Goal: Find specific page/section: Find specific page/section

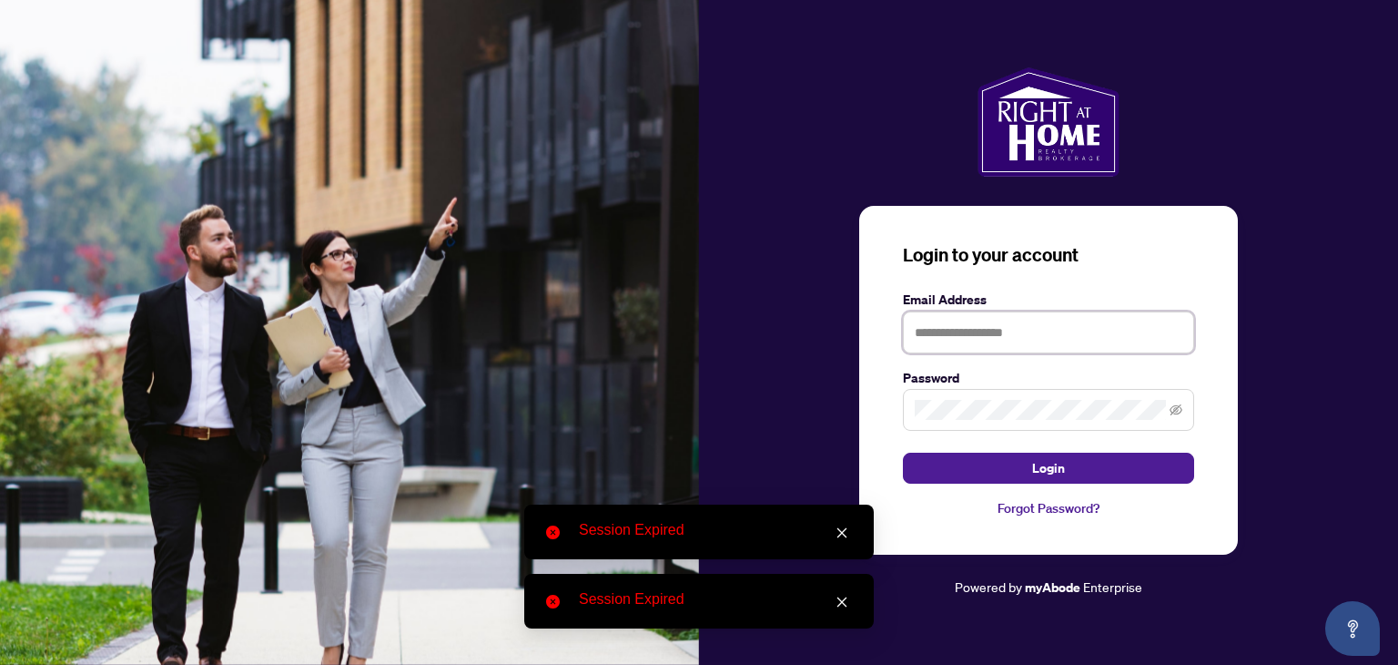
click at [936, 336] on input "text" at bounding box center [1048, 332] width 291 height 42
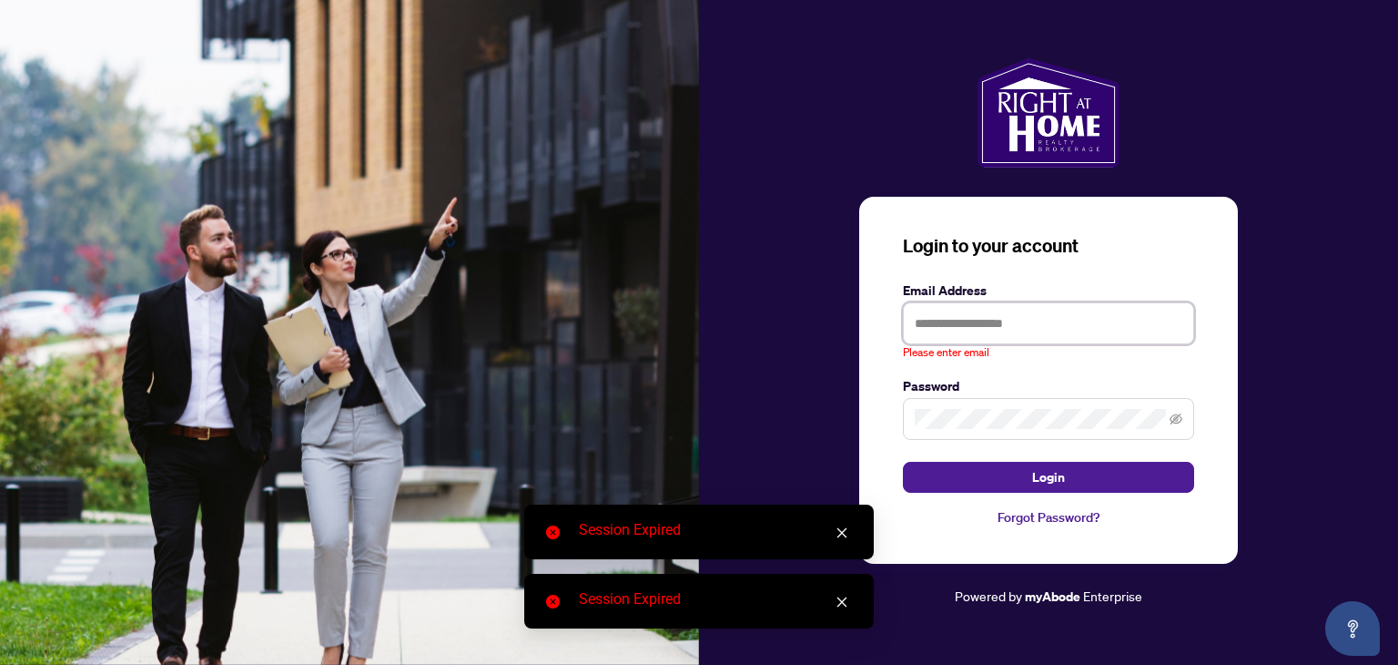
type input "**********"
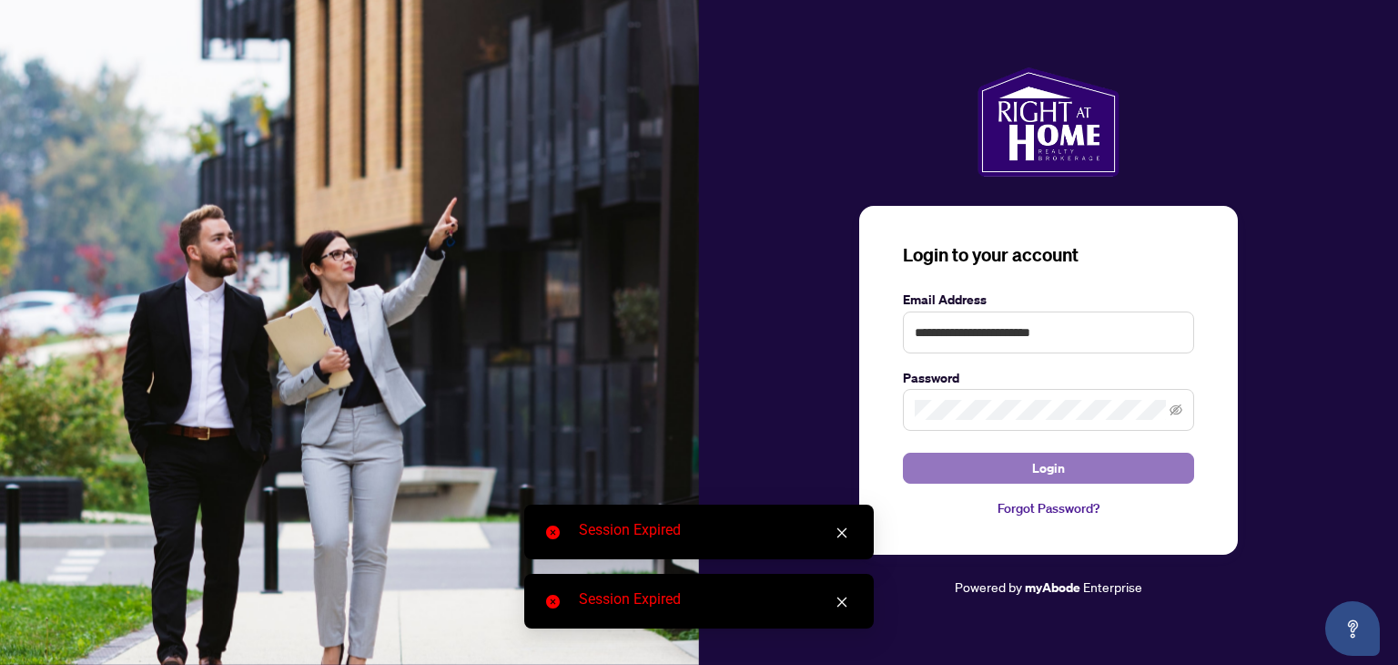
click at [990, 468] on button "Login" at bounding box center [1048, 467] width 291 height 31
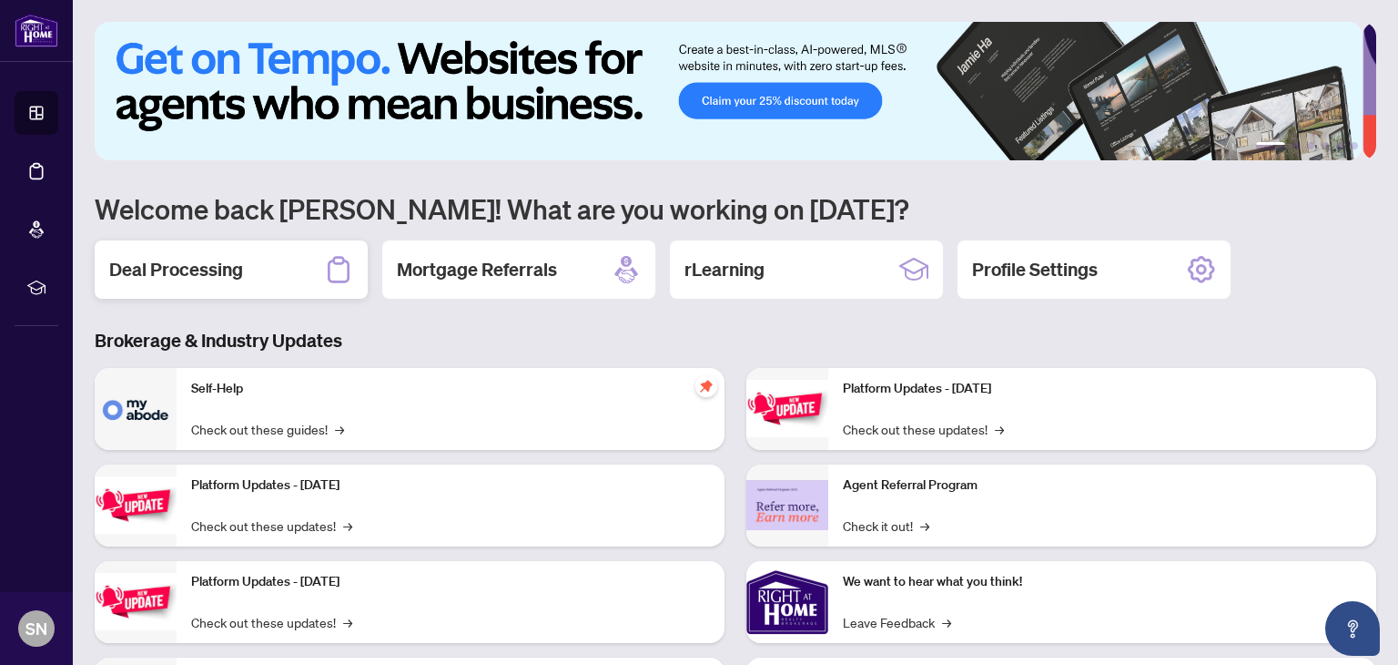
click at [158, 257] on h2 "Deal Processing" at bounding box center [176, 269] width 134 height 25
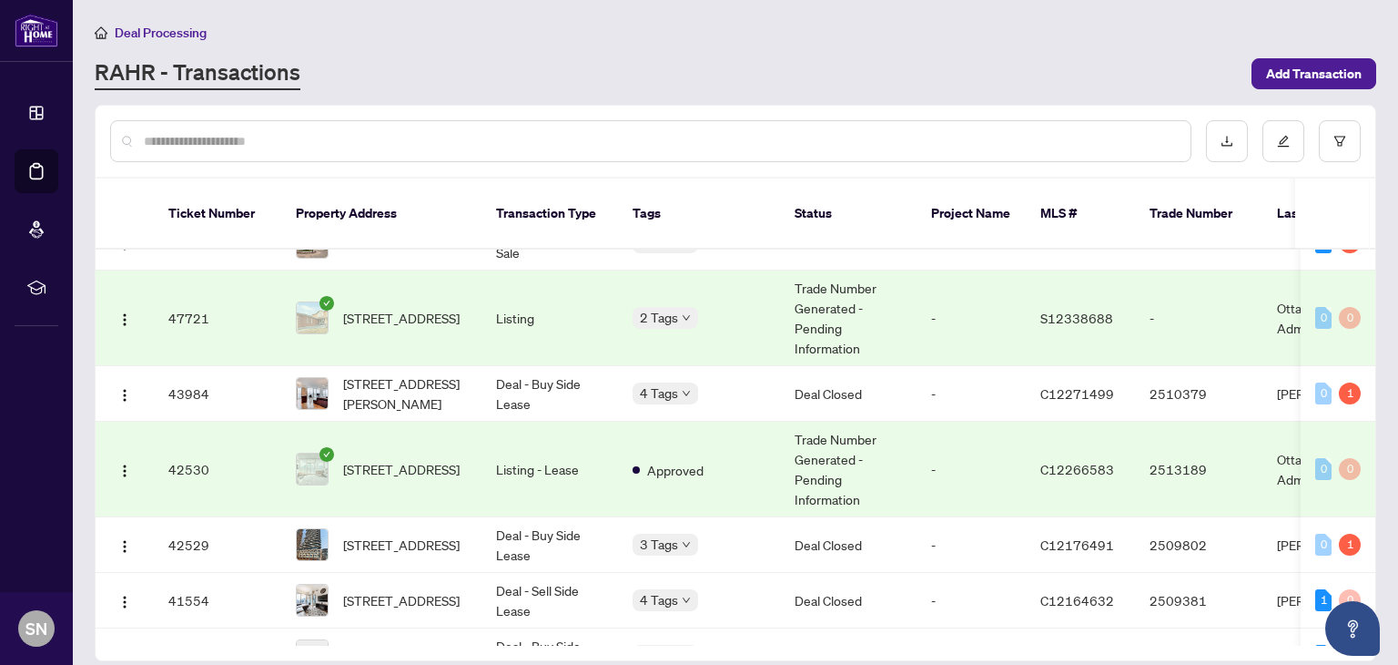
scroll to position [1082, 0]
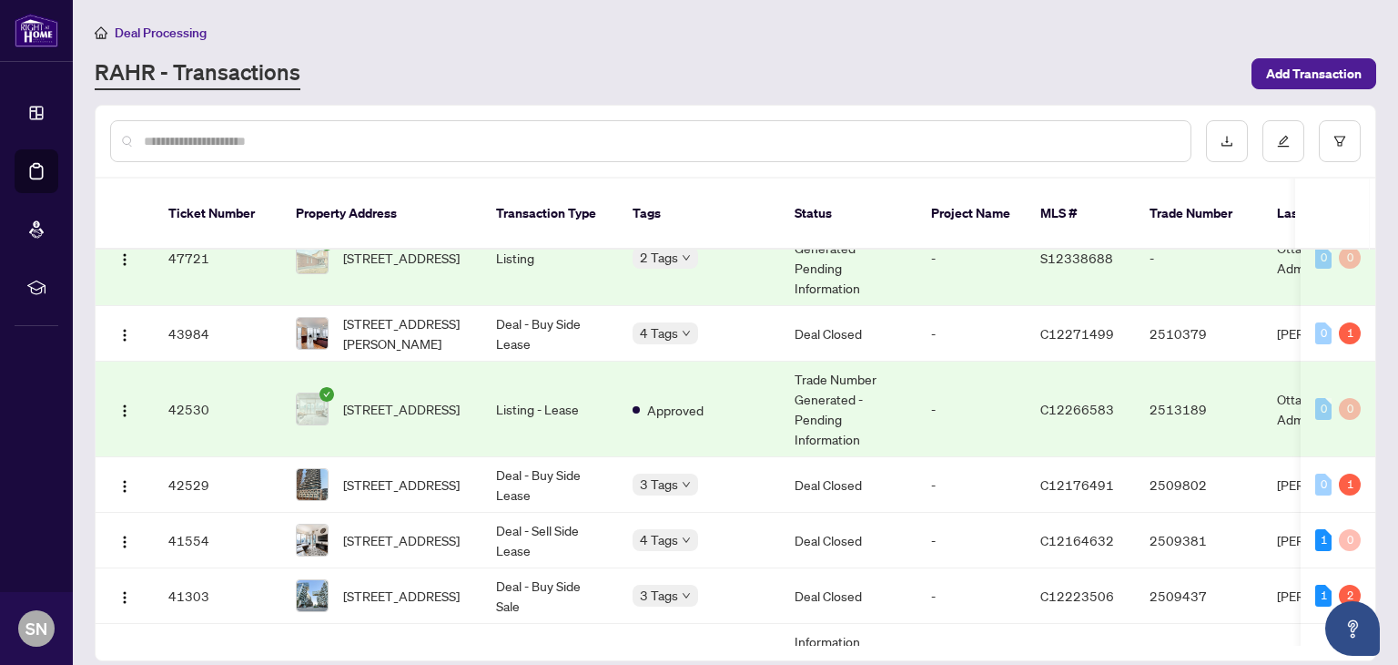
click at [306, 126] on div at bounding box center [651, 141] width 1082 height 42
click at [269, 143] on input "text" at bounding box center [660, 141] width 1032 height 20
type input "***"
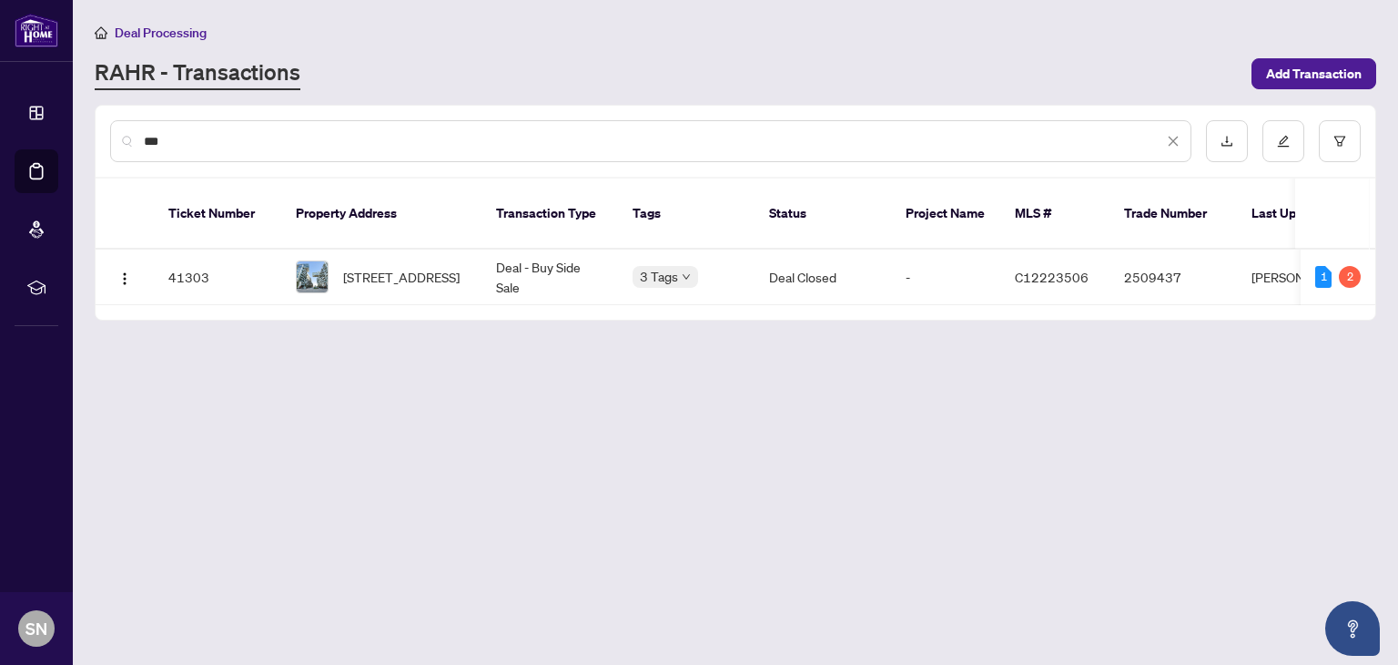
scroll to position [0, 0]
click at [131, 262] on button "button" at bounding box center [124, 276] width 29 height 29
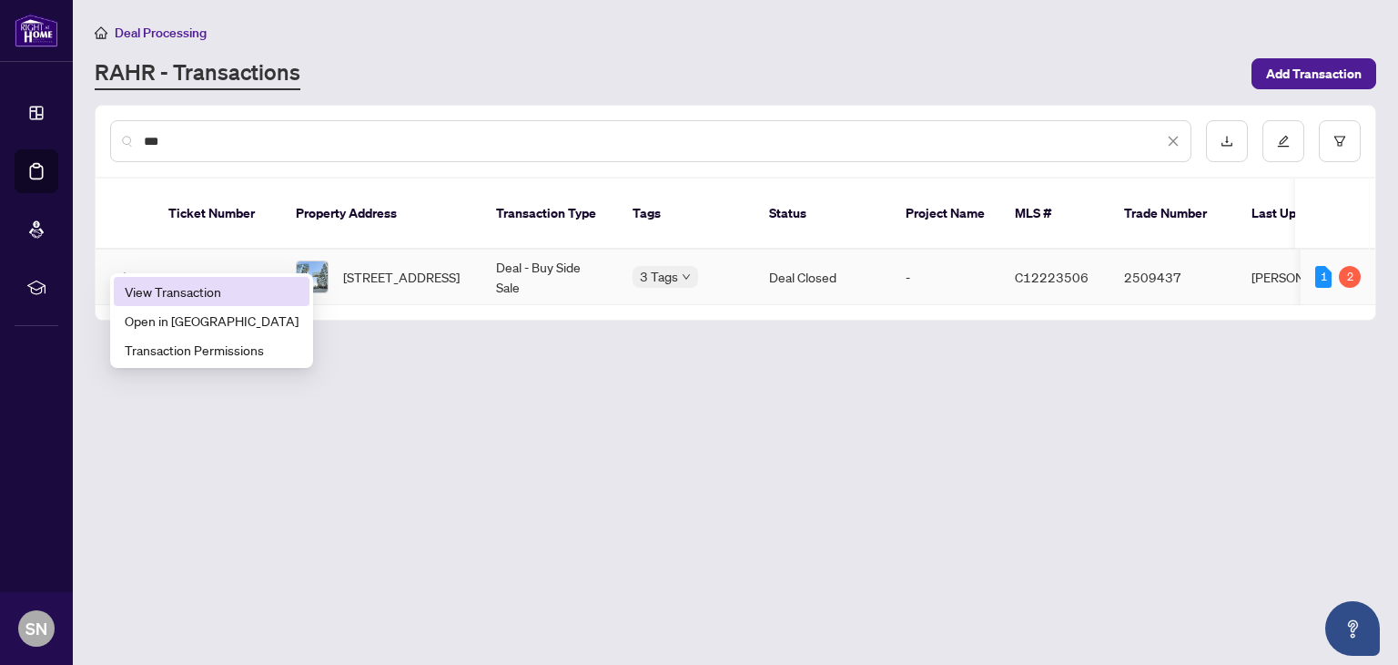
click at [155, 296] on span "View Transaction" at bounding box center [212, 291] width 174 height 20
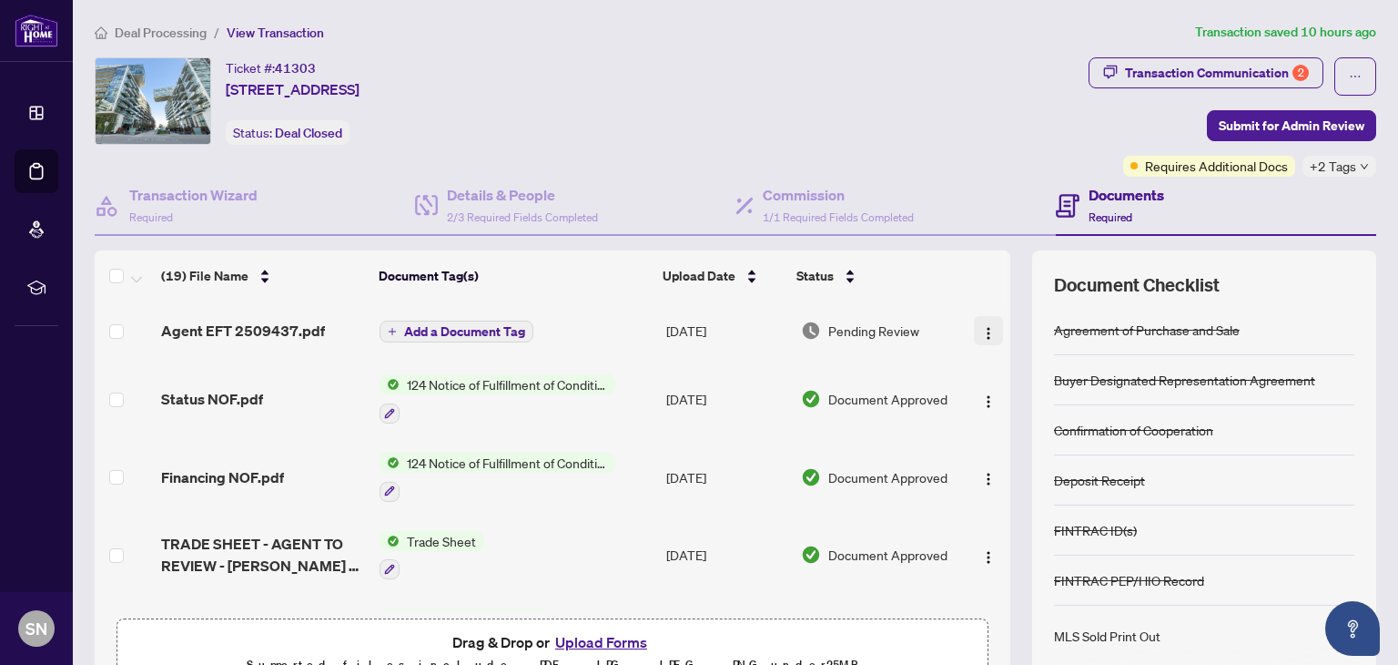
click at [981, 329] on img "button" at bounding box center [988, 333] width 15 height 15
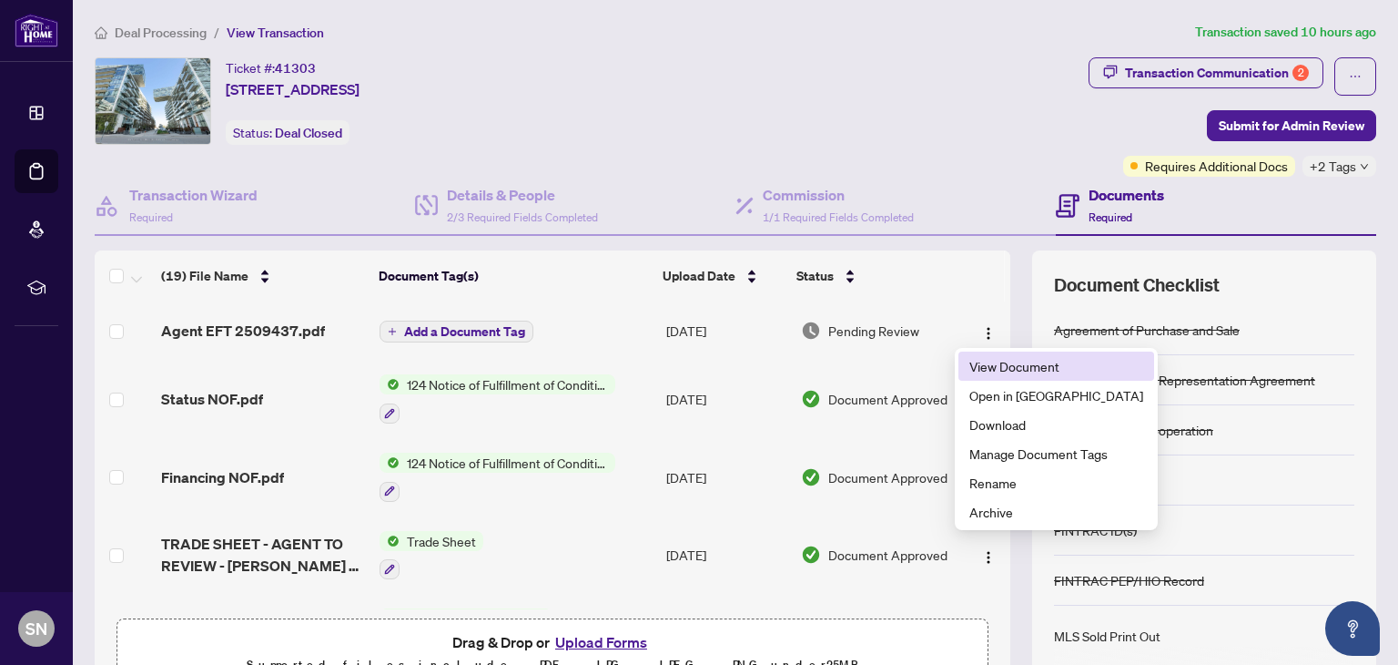
click at [991, 359] on span "View Document" at bounding box center [1057, 366] width 174 height 20
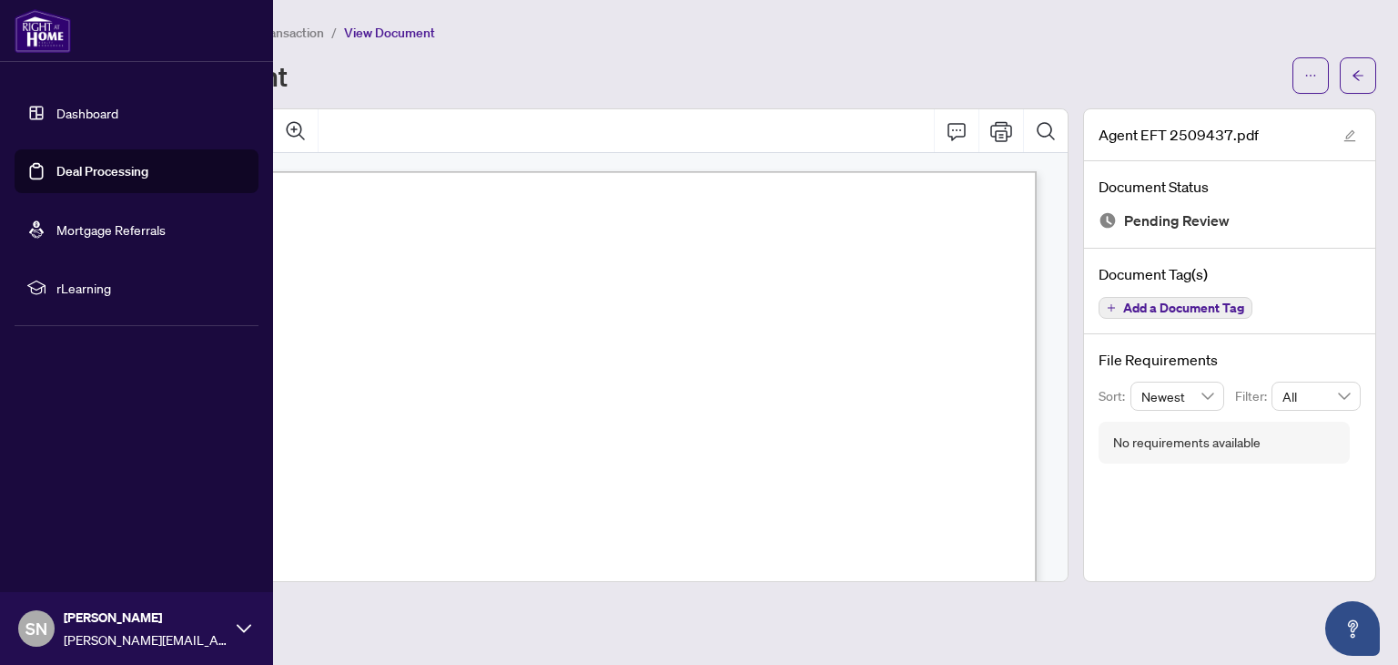
click at [65, 115] on link "Dashboard" at bounding box center [87, 113] width 62 height 16
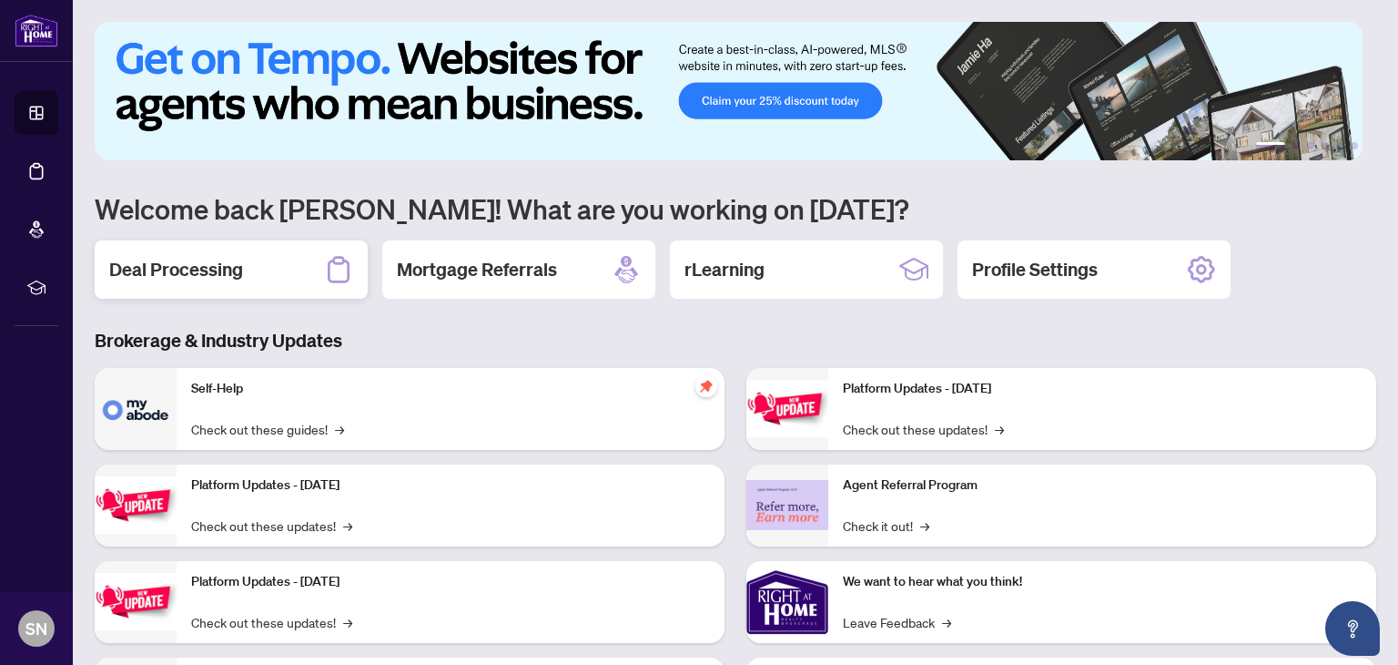
click at [200, 269] on h2 "Deal Processing" at bounding box center [176, 269] width 134 height 25
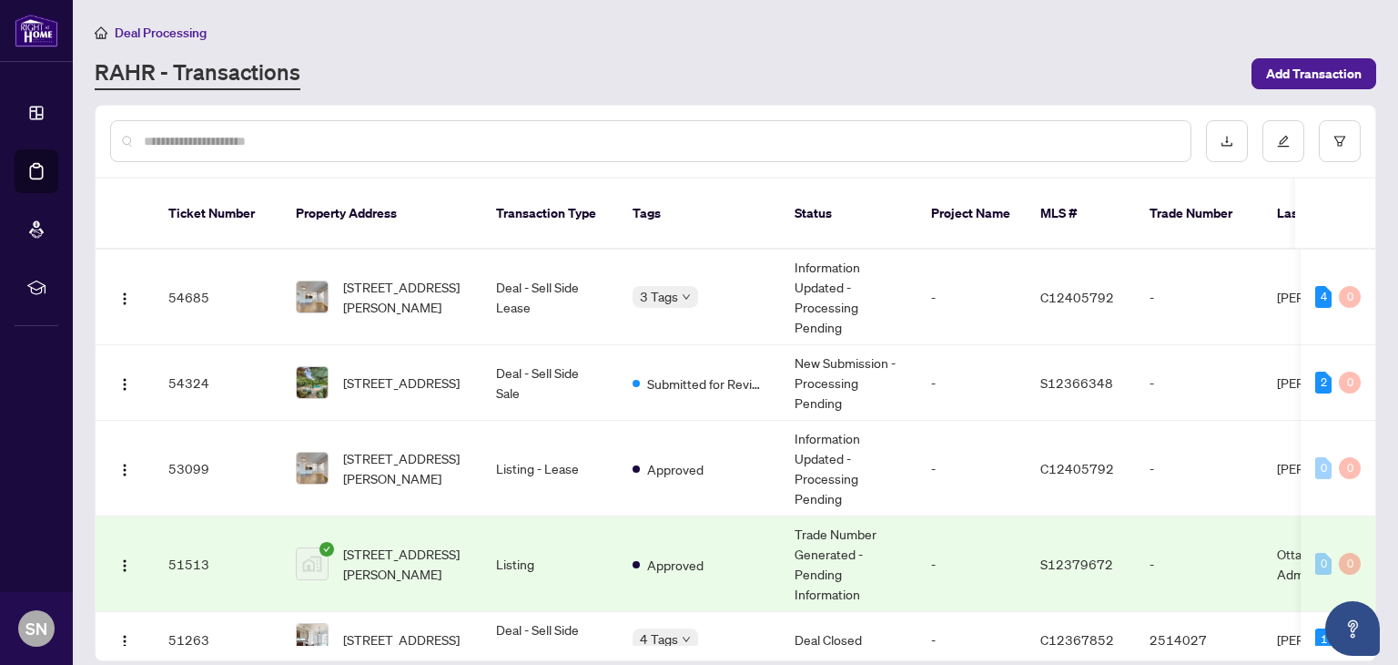
click at [299, 142] on input "text" at bounding box center [660, 141] width 1032 height 20
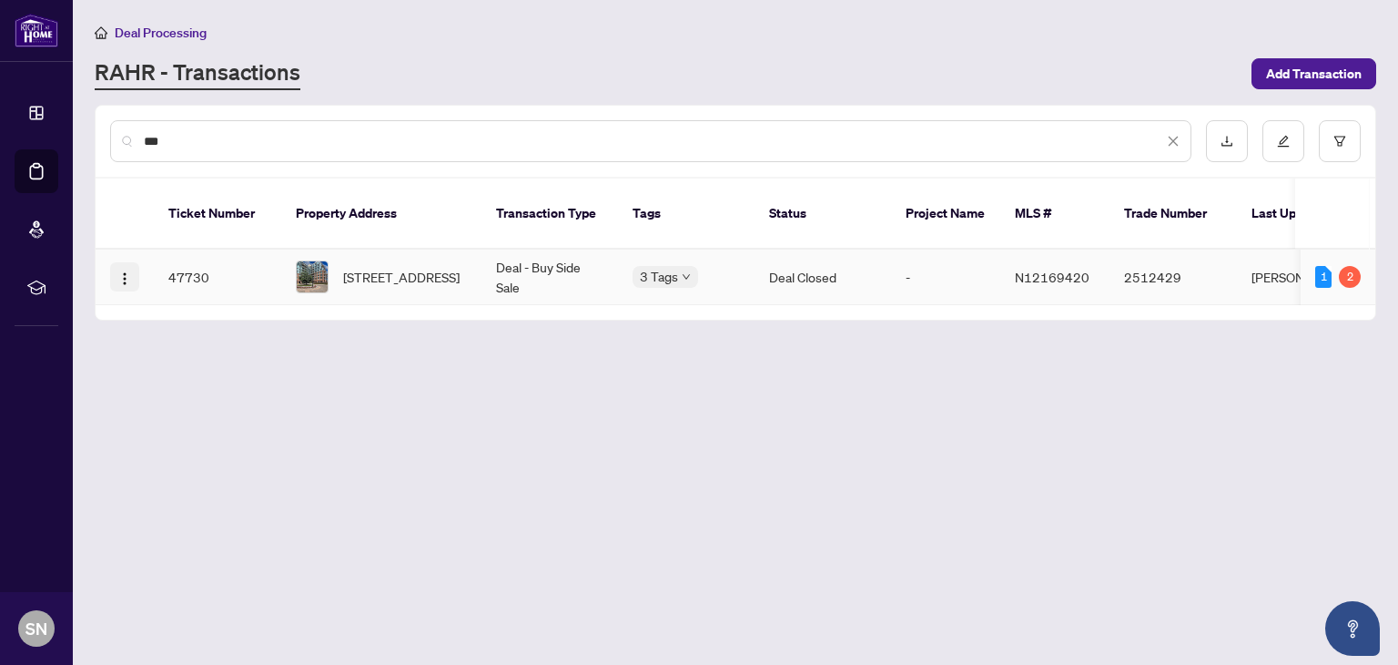
type input "***"
click at [131, 262] on button "button" at bounding box center [124, 276] width 29 height 29
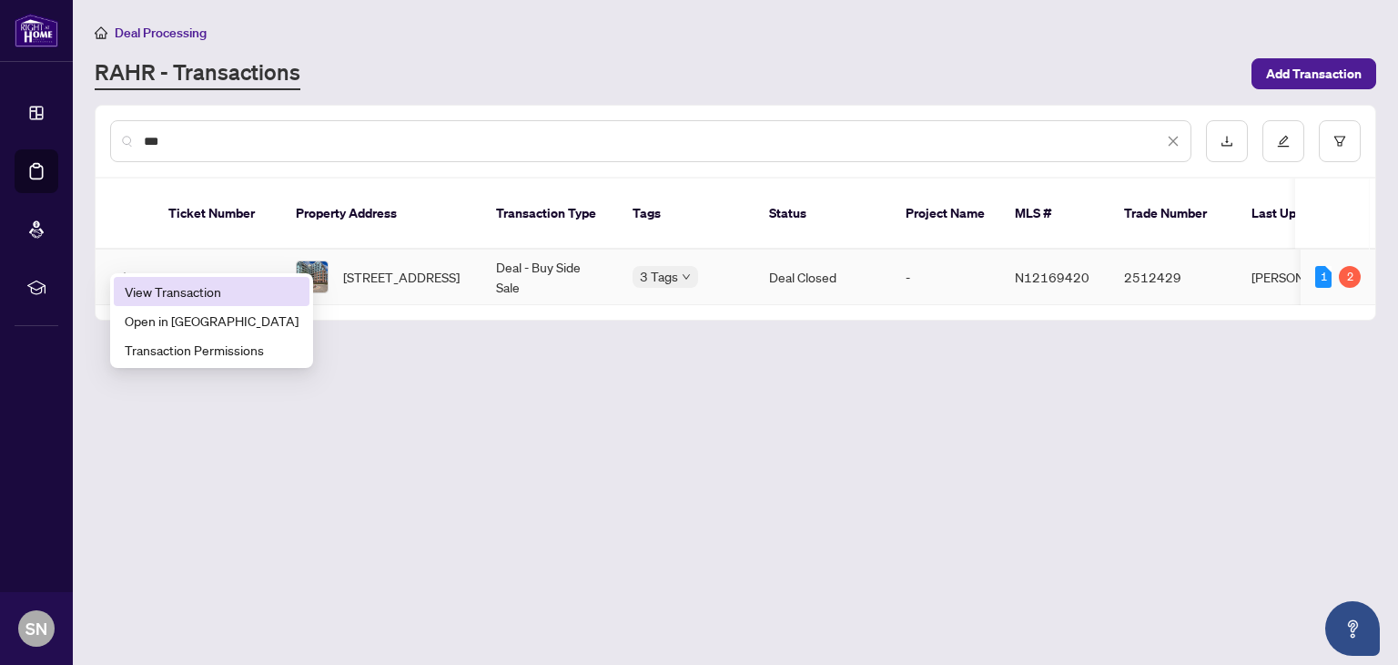
click at [198, 298] on span "View Transaction" at bounding box center [212, 291] width 174 height 20
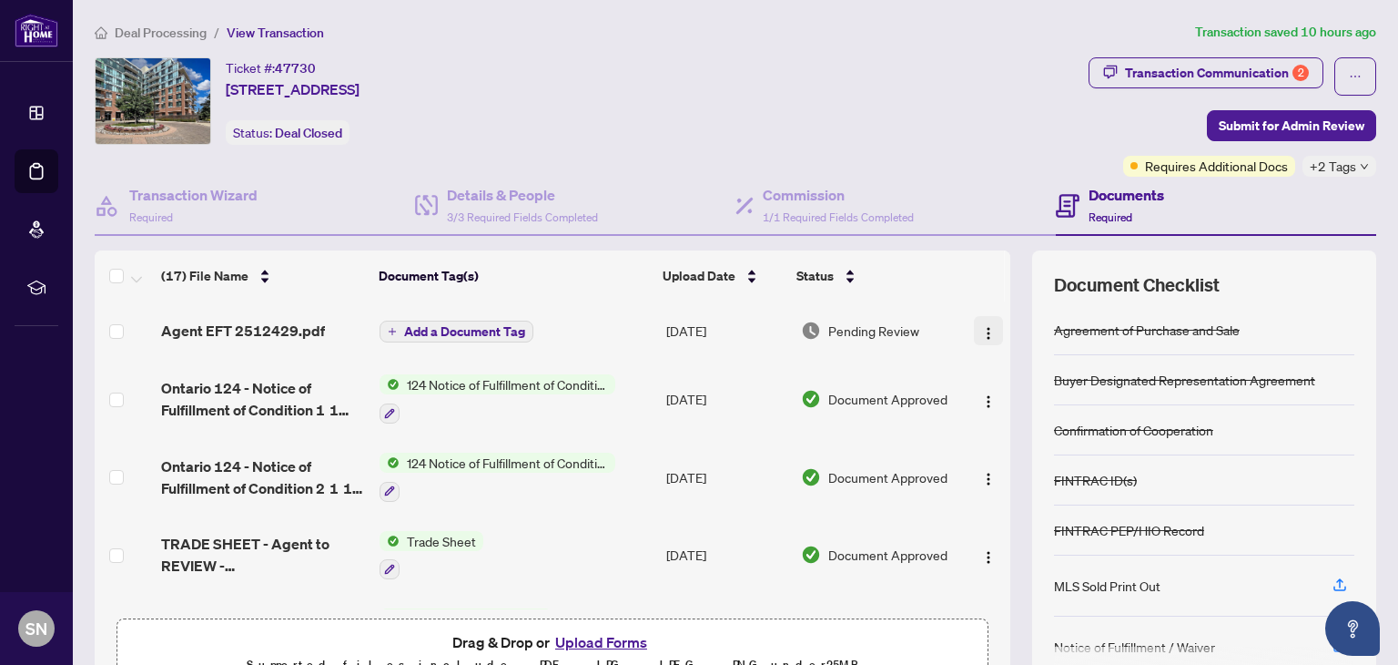
click at [981, 332] on img "button" at bounding box center [988, 333] width 15 height 15
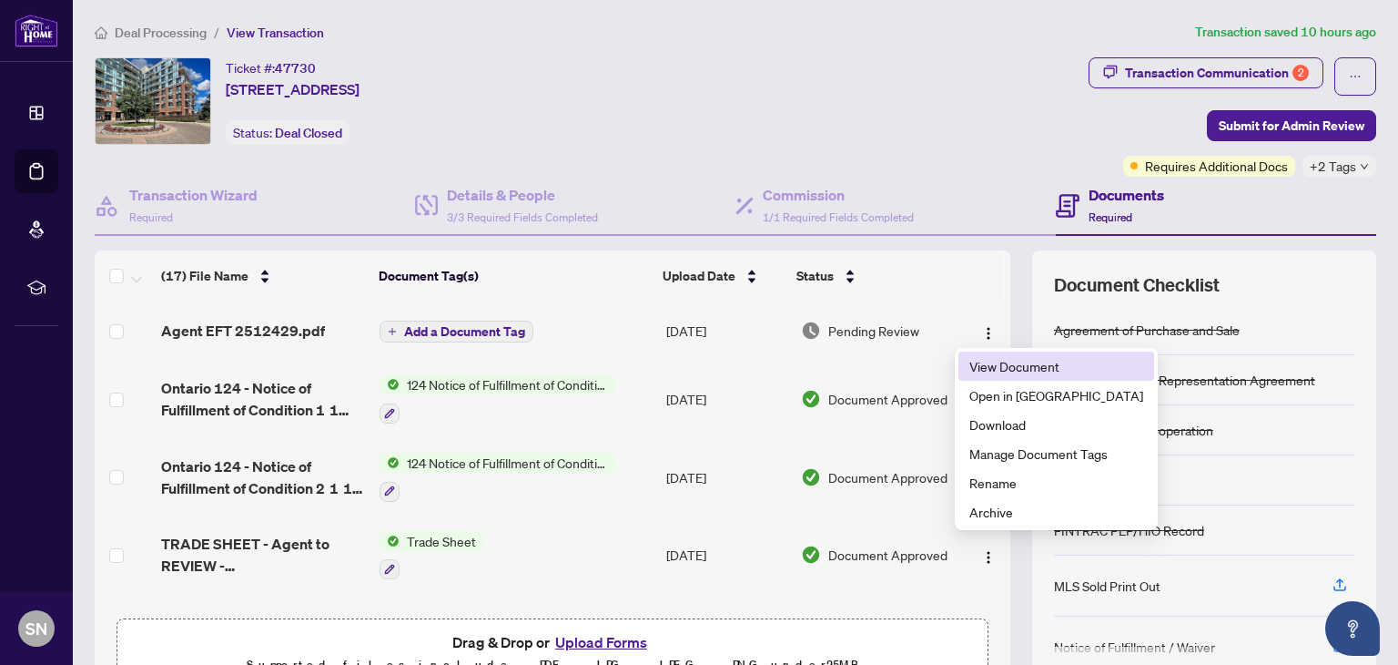
click at [984, 376] on li "View Document" at bounding box center [1057, 365] width 196 height 29
